Goal: Navigation & Orientation: Find specific page/section

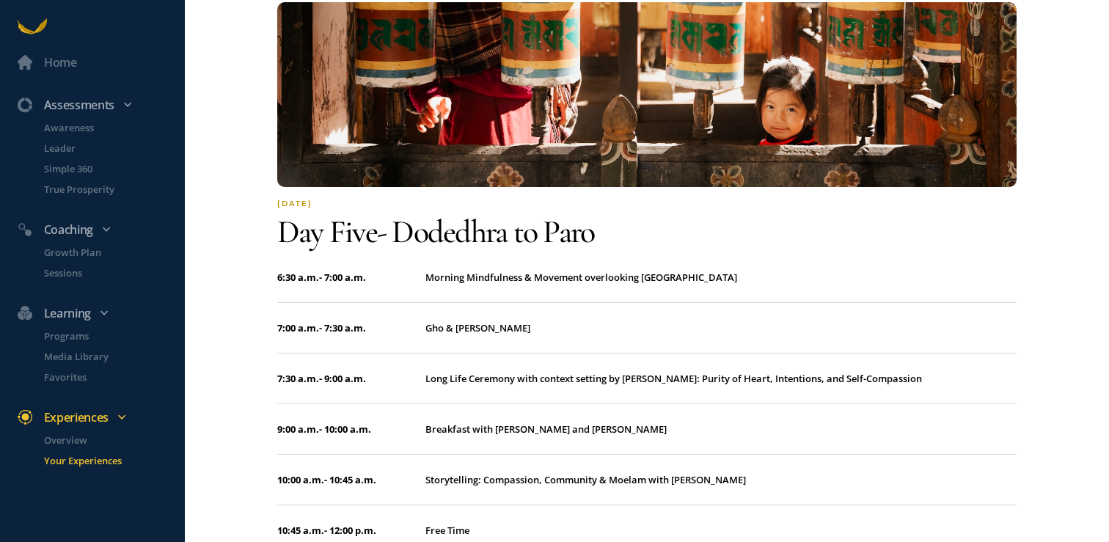
click at [1066, 252] on div "Home Assessments Awareness Leader Simple 360 True Prosperity Coaching Growth Pl…" at bounding box center [554, 271] width 1109 height 542
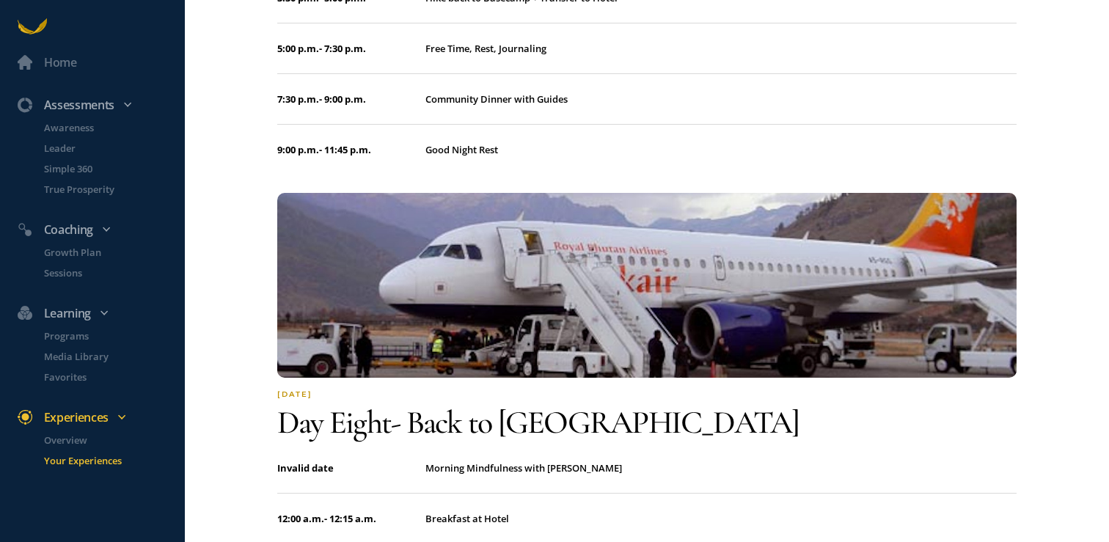
scroll to position [5435, 0]
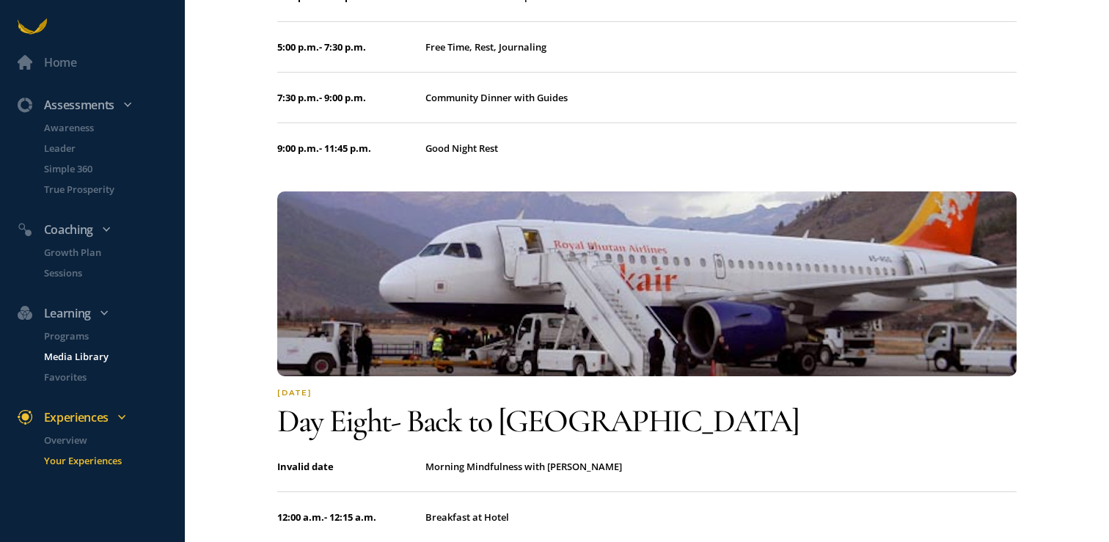
click at [99, 356] on p "Media Library" at bounding box center [113, 356] width 138 height 15
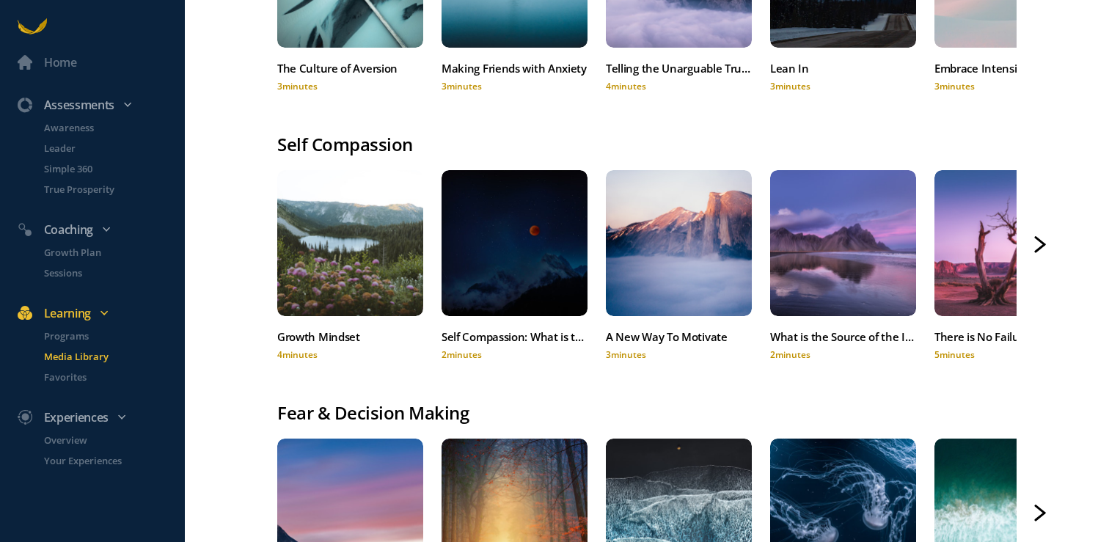
scroll to position [1226, 0]
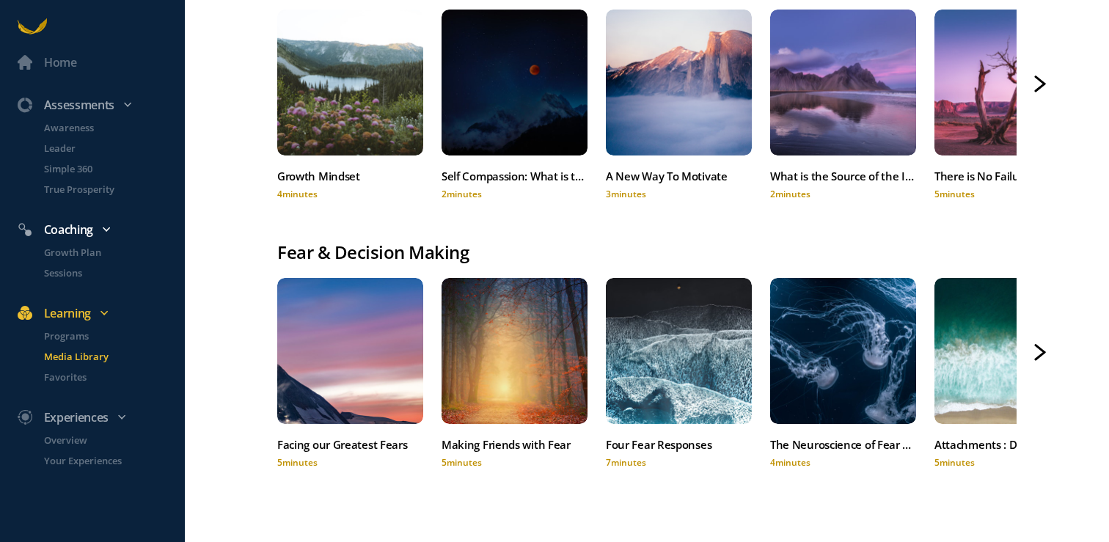
click at [108, 232] on icon at bounding box center [106, 229] width 9 height 9
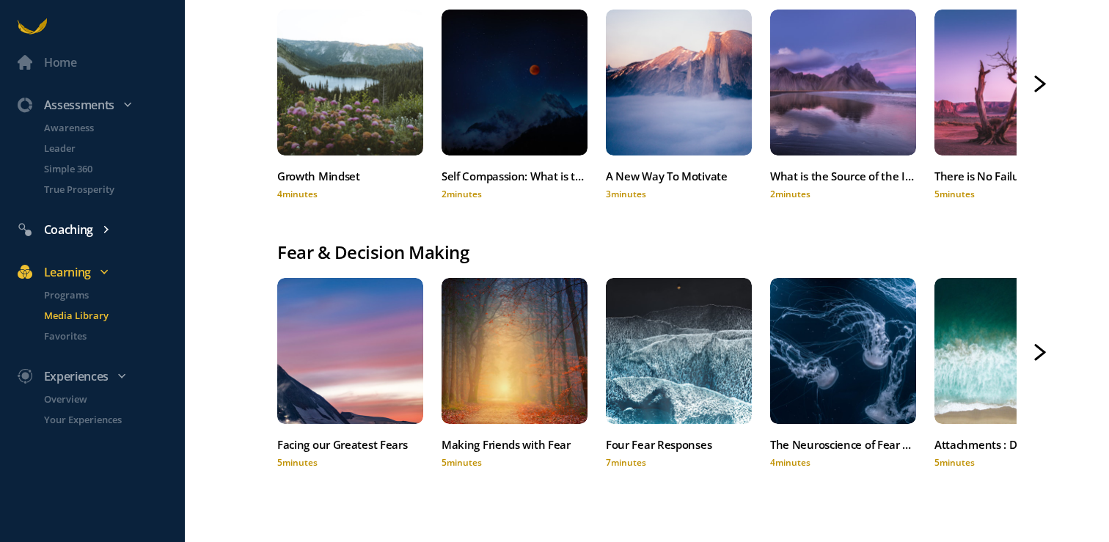
click at [108, 232] on icon at bounding box center [106, 229] width 9 height 9
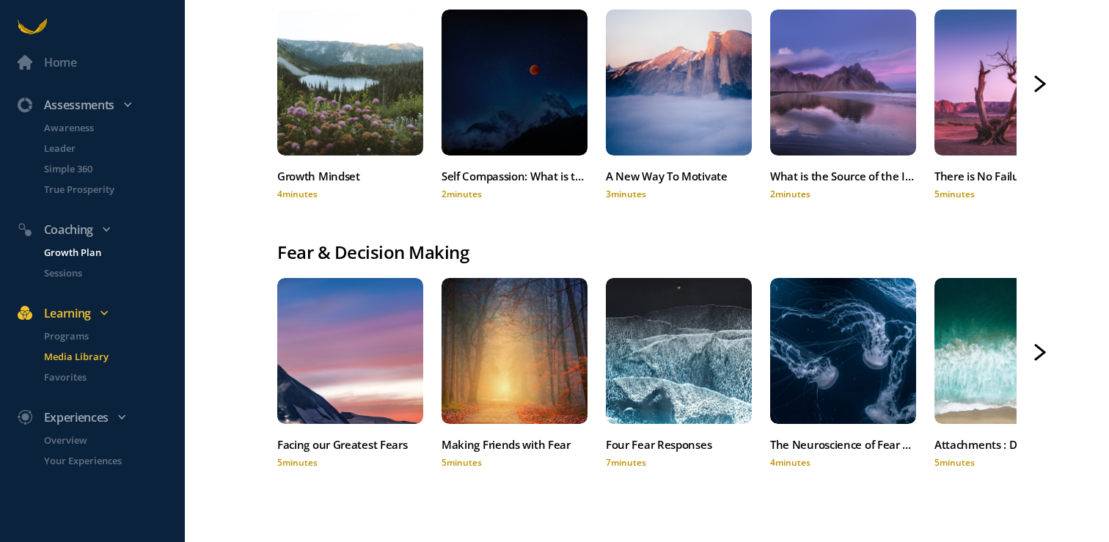
click at [91, 253] on p "Growth Plan" at bounding box center [113, 252] width 138 height 15
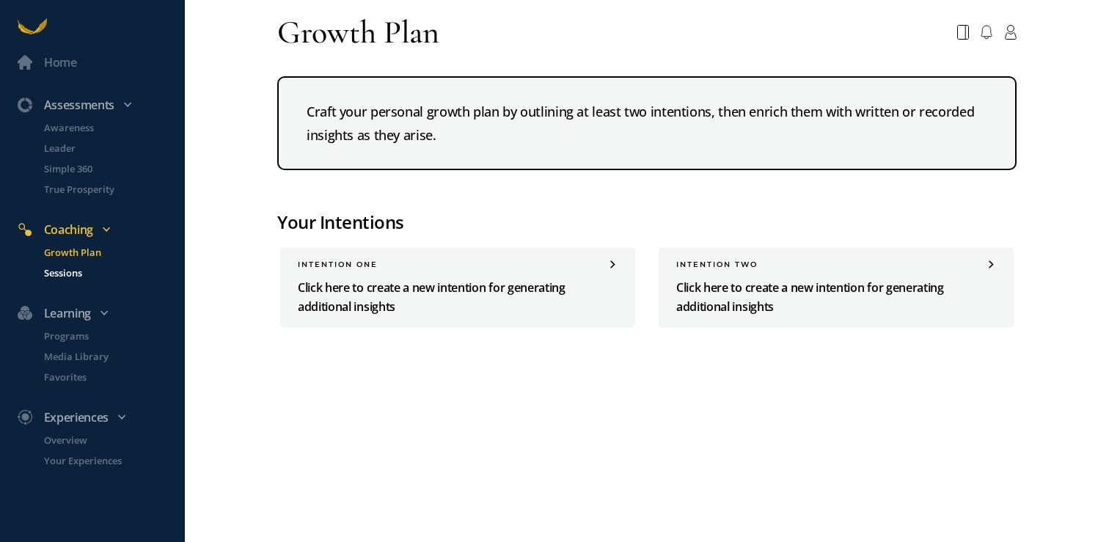
click at [76, 274] on p "Sessions" at bounding box center [113, 273] width 138 height 15
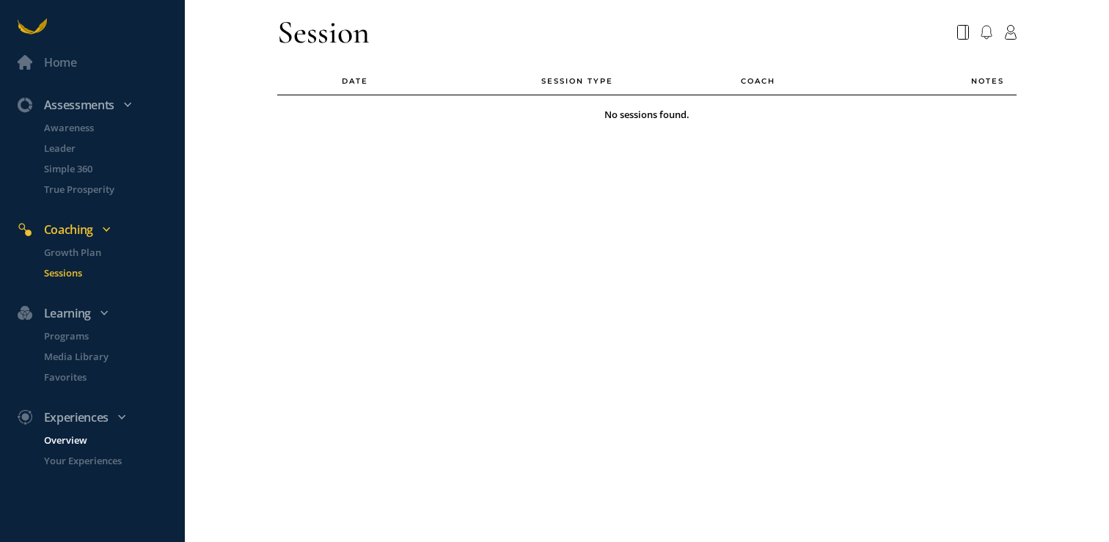
click at [77, 438] on p "Overview" at bounding box center [113, 440] width 138 height 15
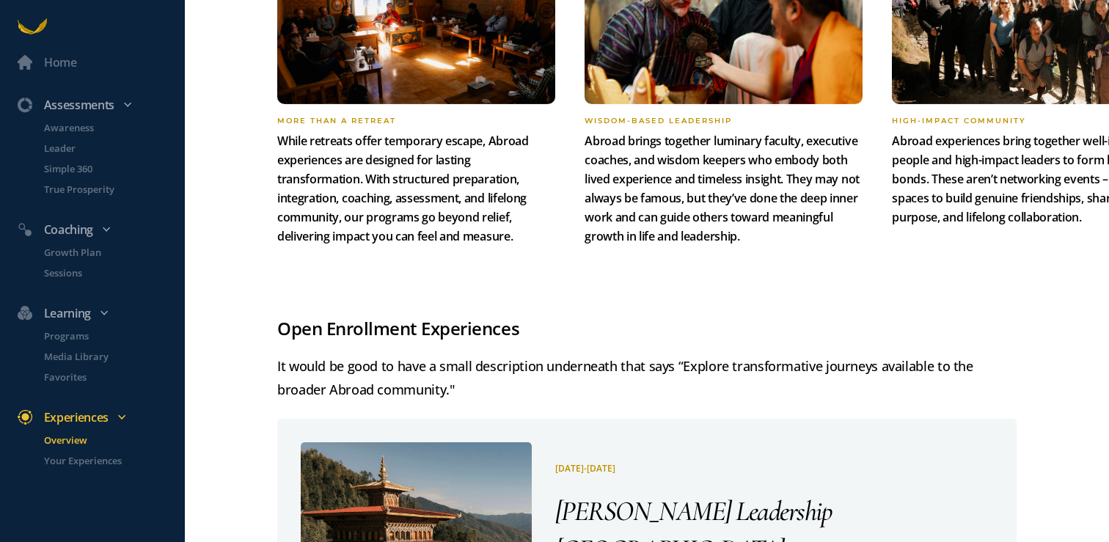
scroll to position [1229, 0]
